Goal: Communication & Community: Answer question/provide support

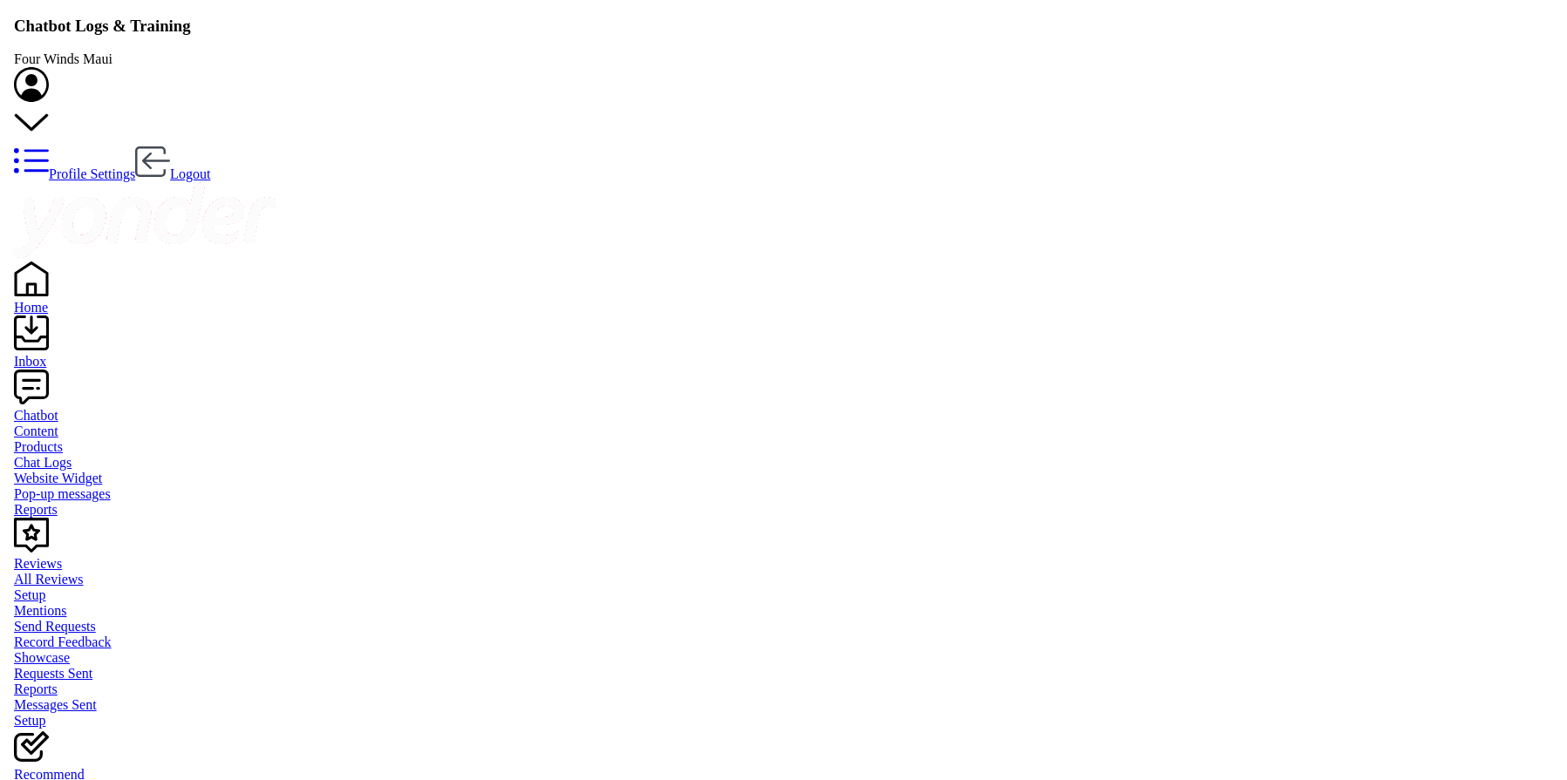
scroll to position [598, 1323]
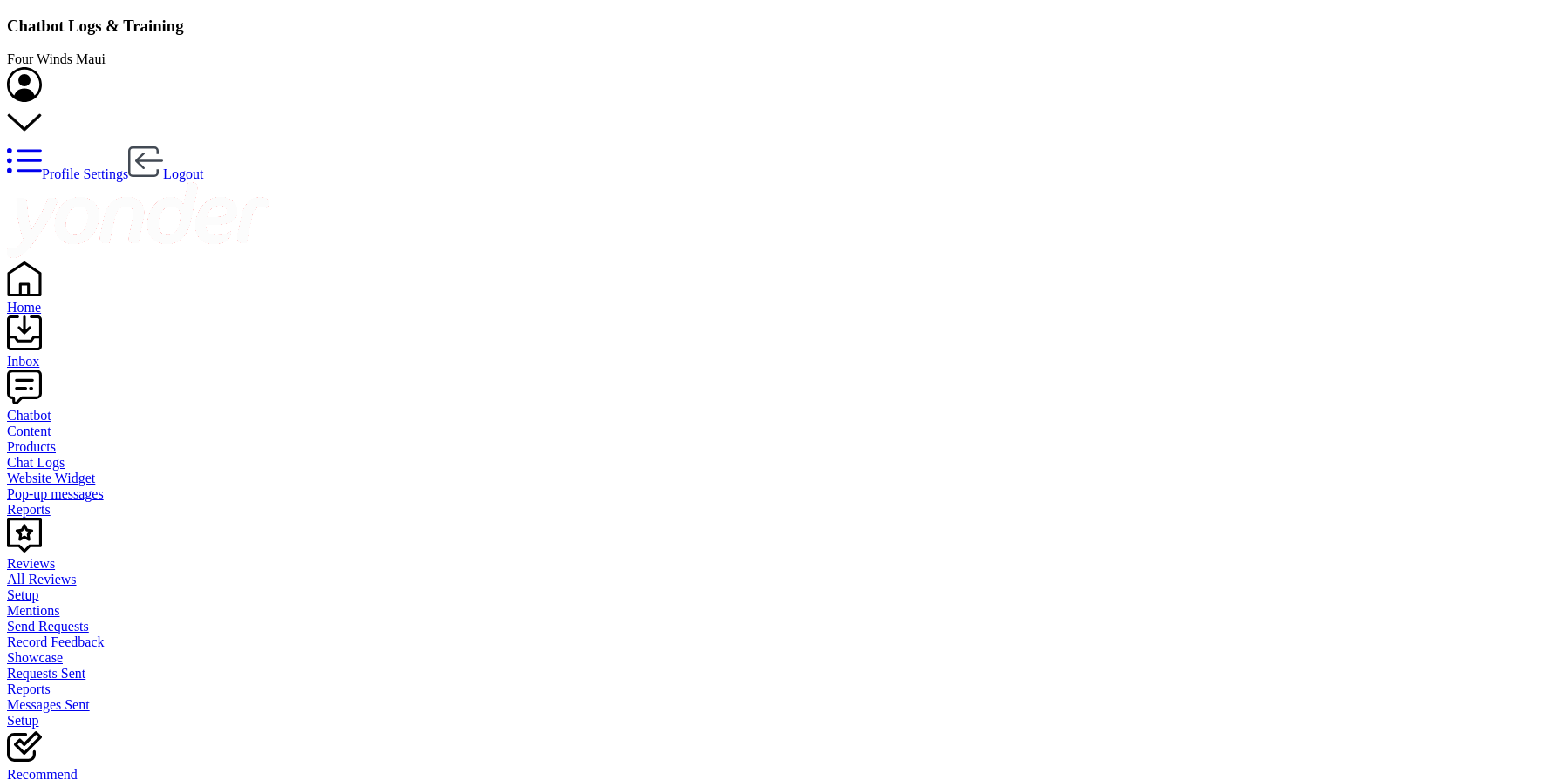
click at [54, 354] on div "Inbox" at bounding box center [777, 362] width 1540 height 16
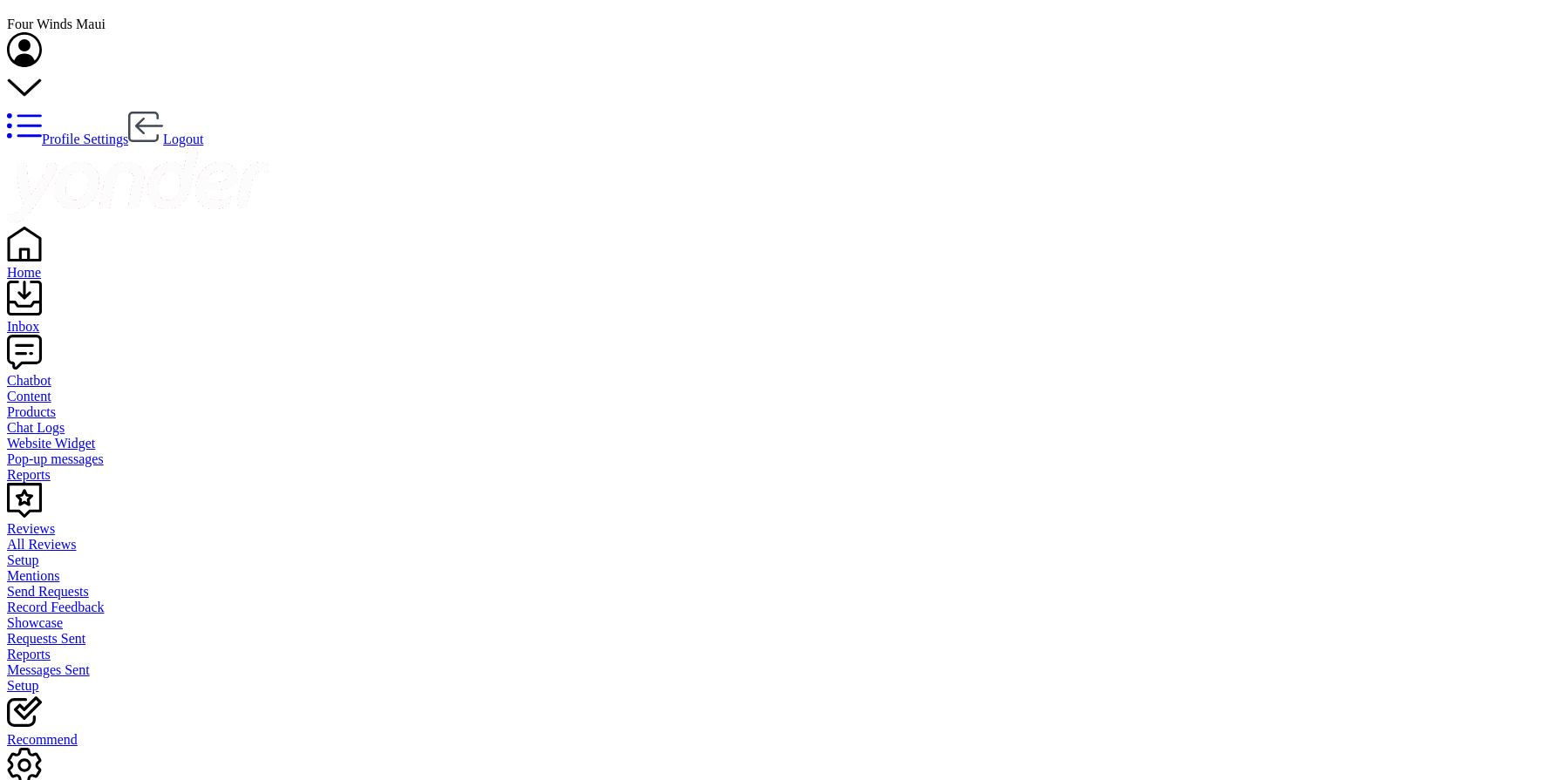
type textarea "How can I help you?"
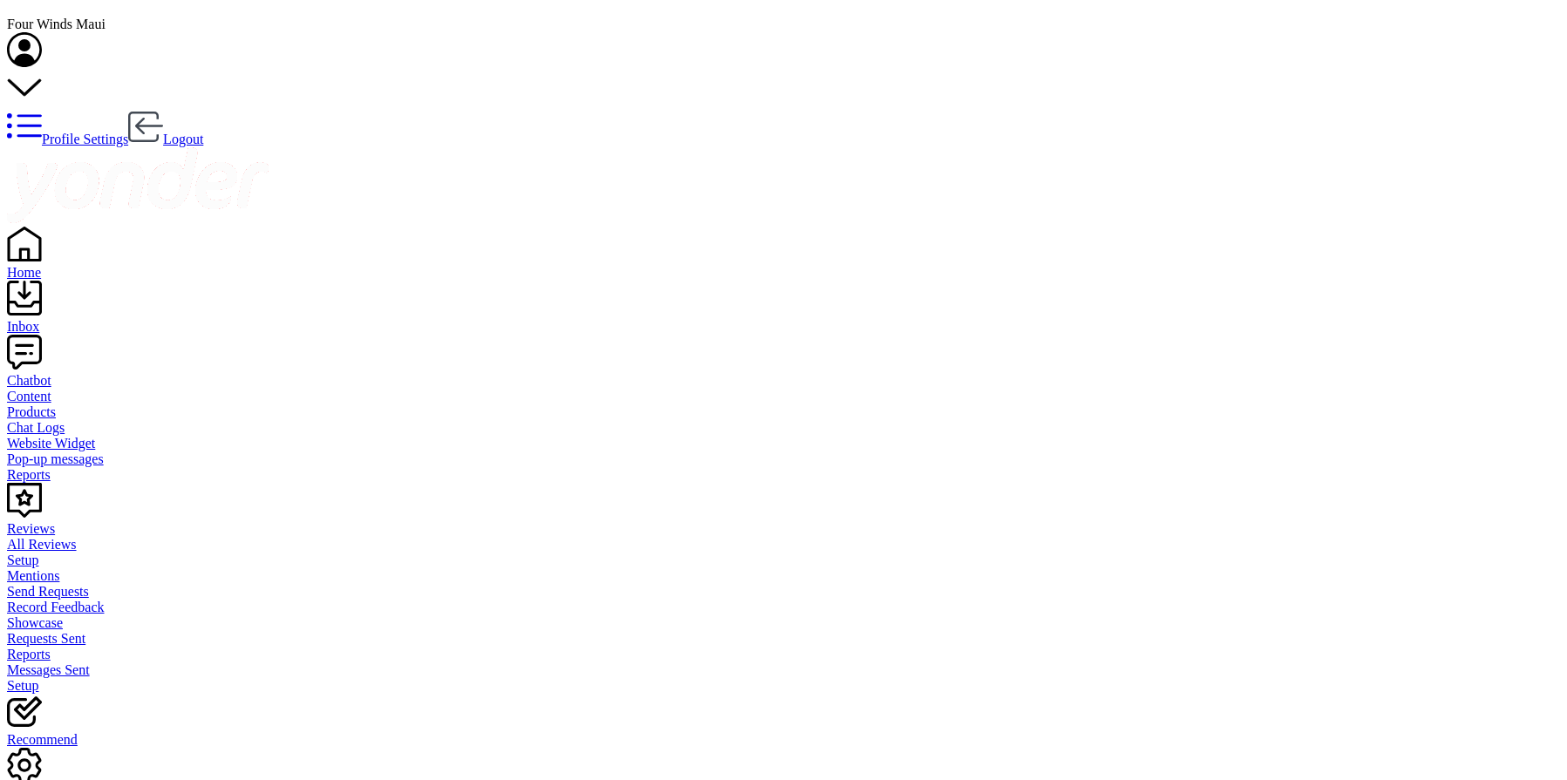
type textarea "Yes. We only have admission pricing, so they would have to pay the same cost fo…"
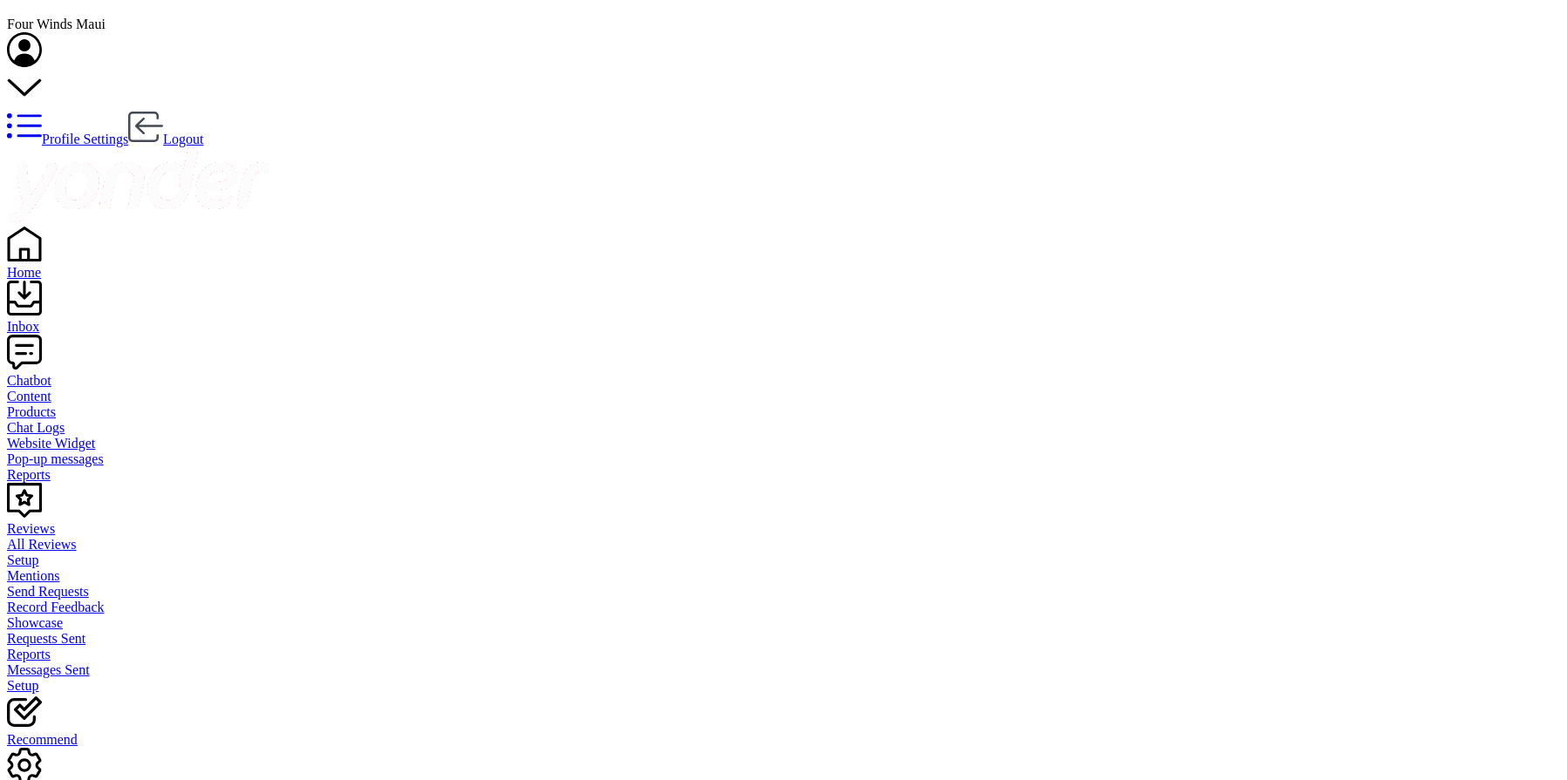
scroll to position [181, 0]
type textarea "Anything else we can help you with?"
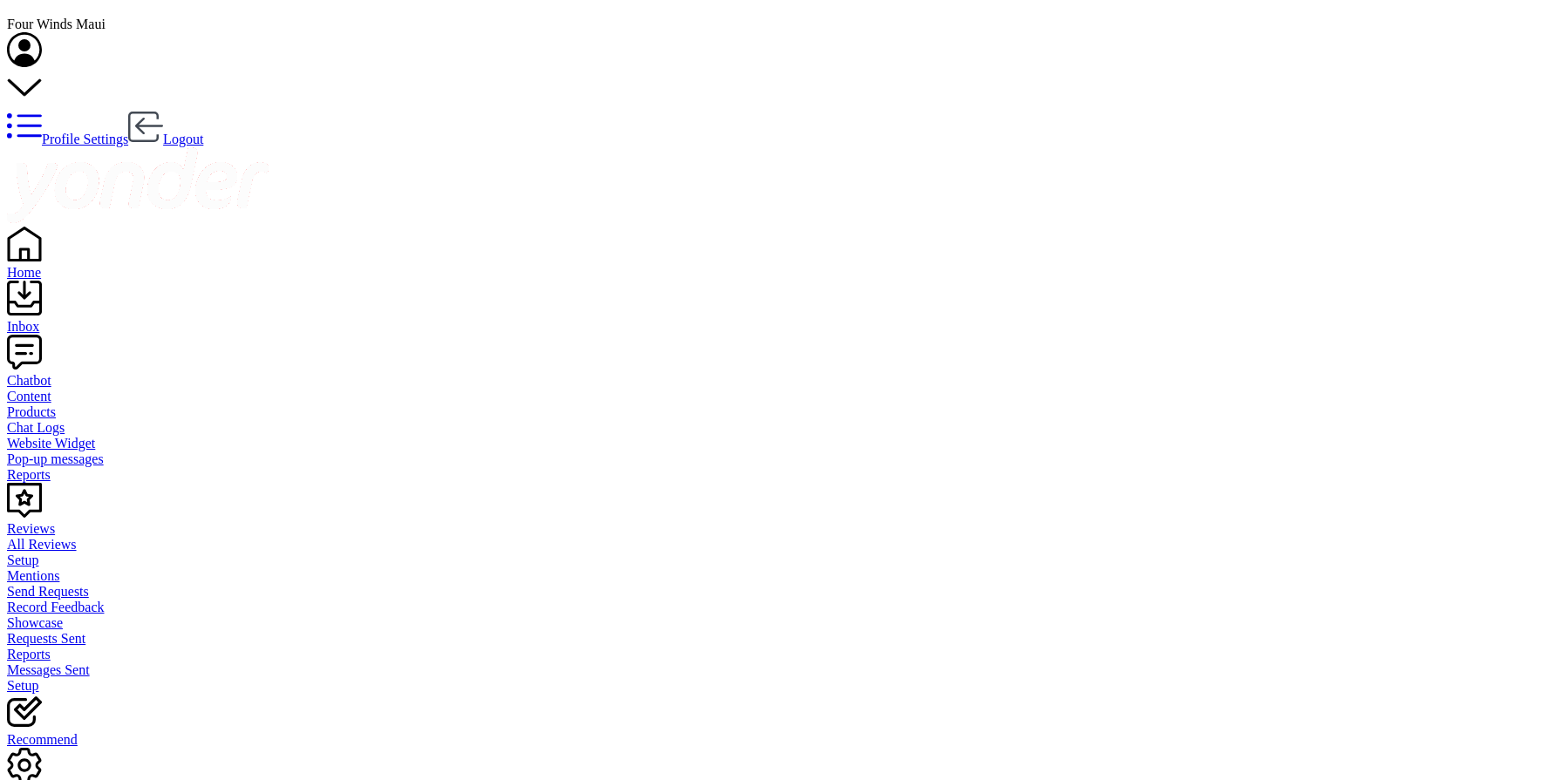
type textarea "Mahalo!"
